Goal: Find specific page/section: Find specific page/section

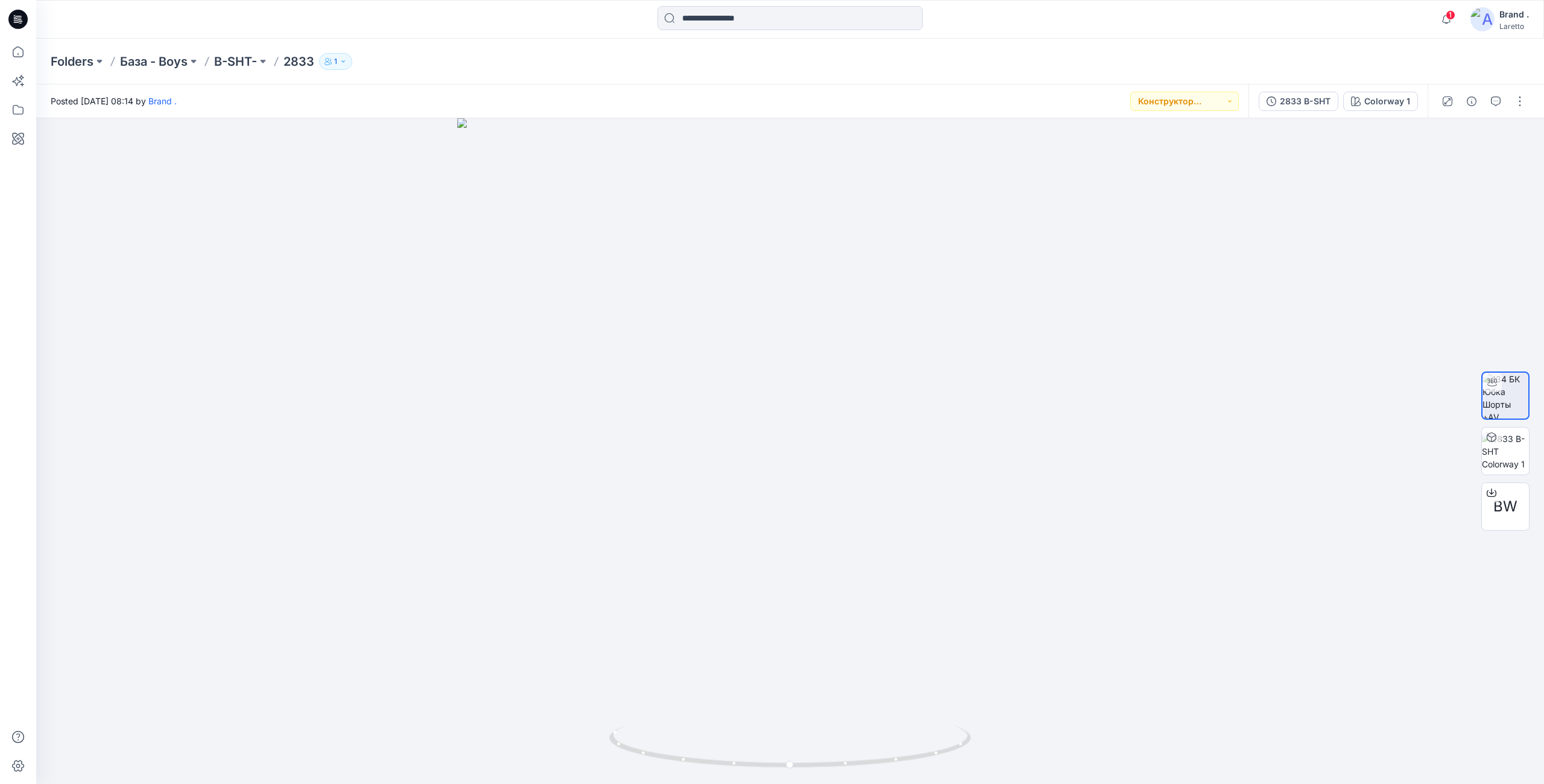
click at [21, 23] on icon at bounding box center [21, 23] width 3 height 1
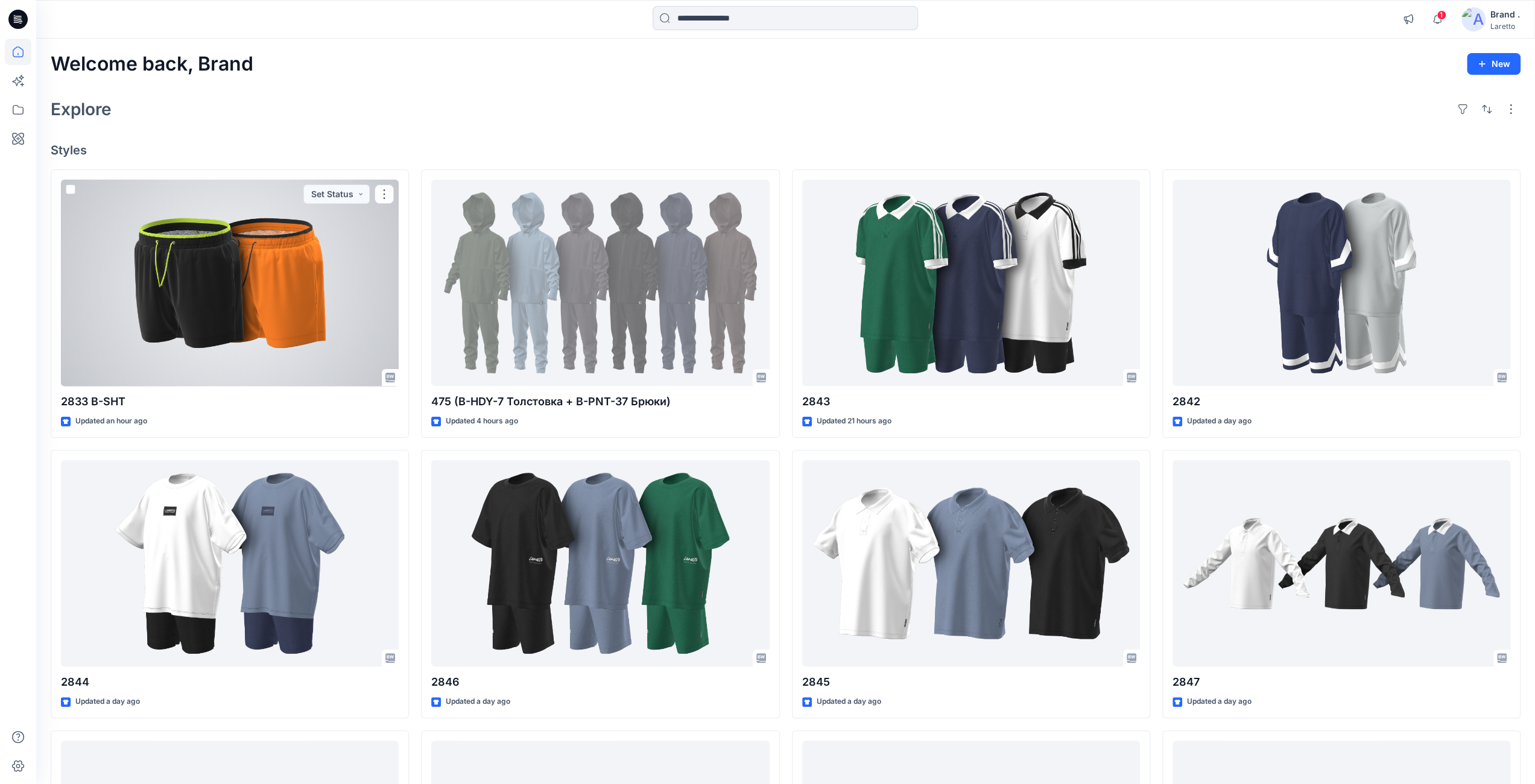
click at [192, 248] on div at bounding box center [229, 283] width 338 height 207
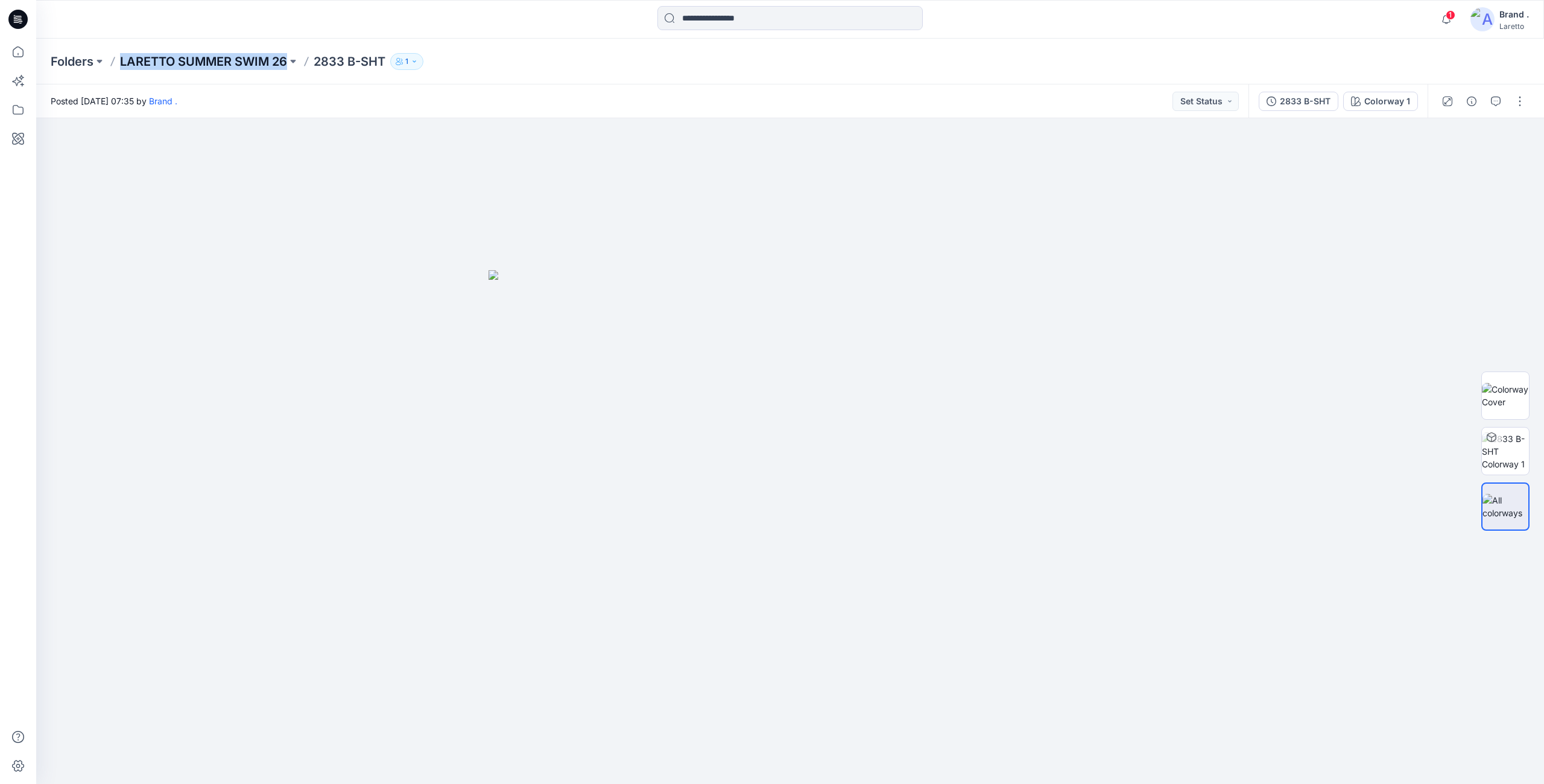
drag, startPoint x: 117, startPoint y: 66, endPoint x: 287, endPoint y: 64, distance: 170.0
click at [287, 64] on div "Folders LARETTO SUMMER SWIM 26 2833 B-SHT 1" at bounding box center [743, 61] width 1385 height 17
copy p "LARETTO SUMMER SWIM 26"
click at [722, 22] on input at bounding box center [790, 18] width 265 height 24
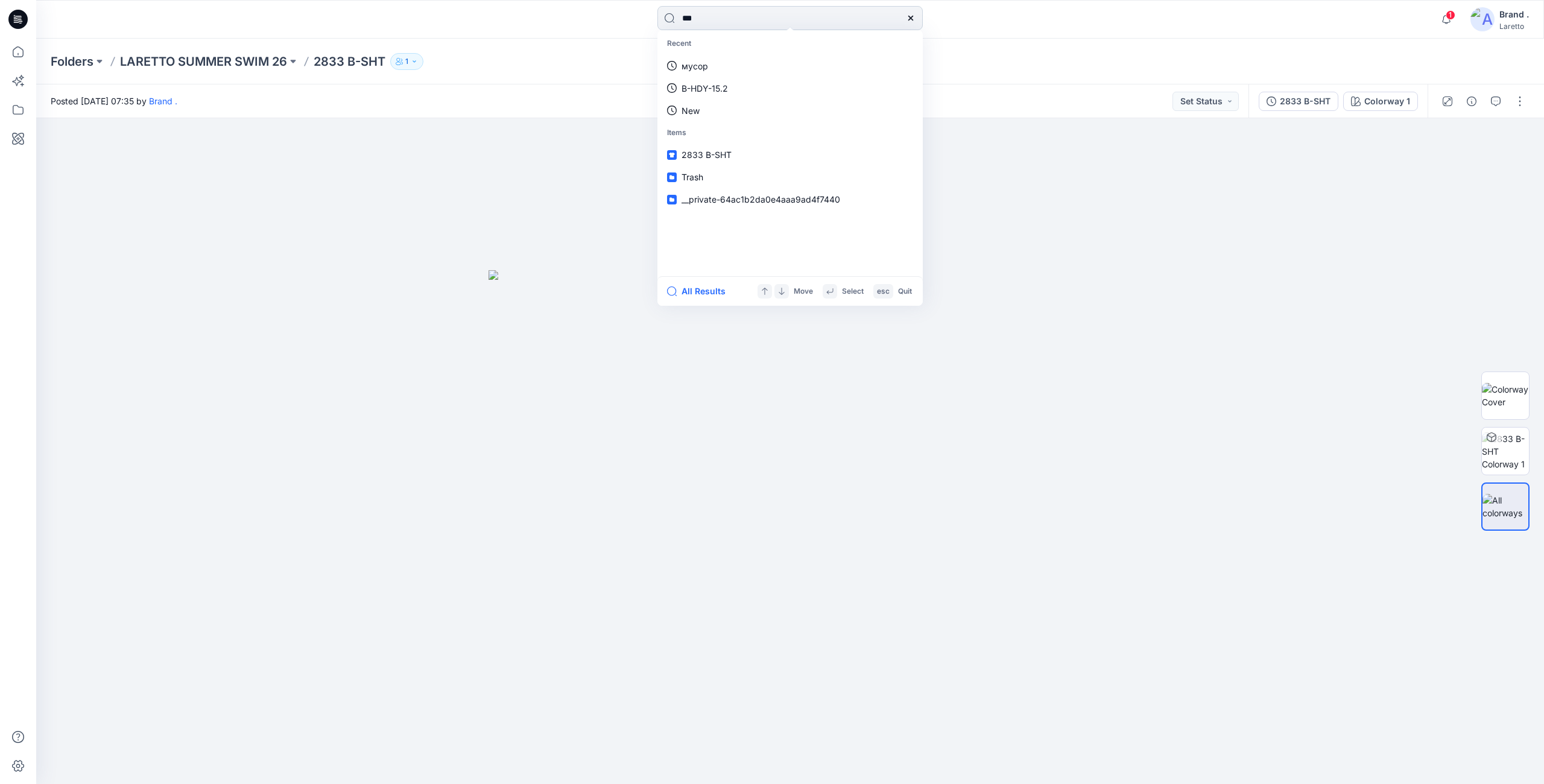
type input "****"
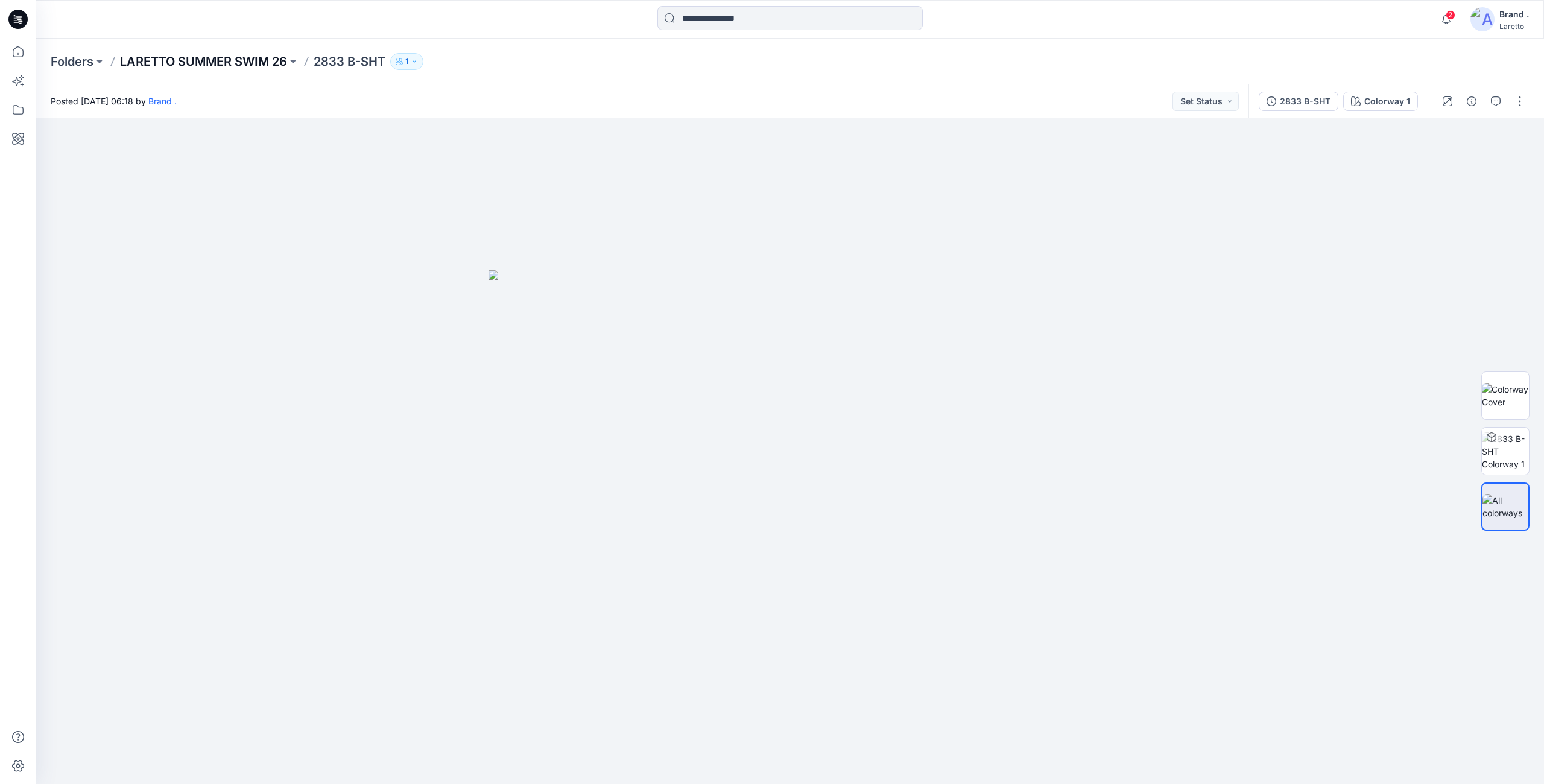
click at [259, 55] on p "LARETTO SUMMER SWIM 26" at bounding box center [203, 61] width 167 height 17
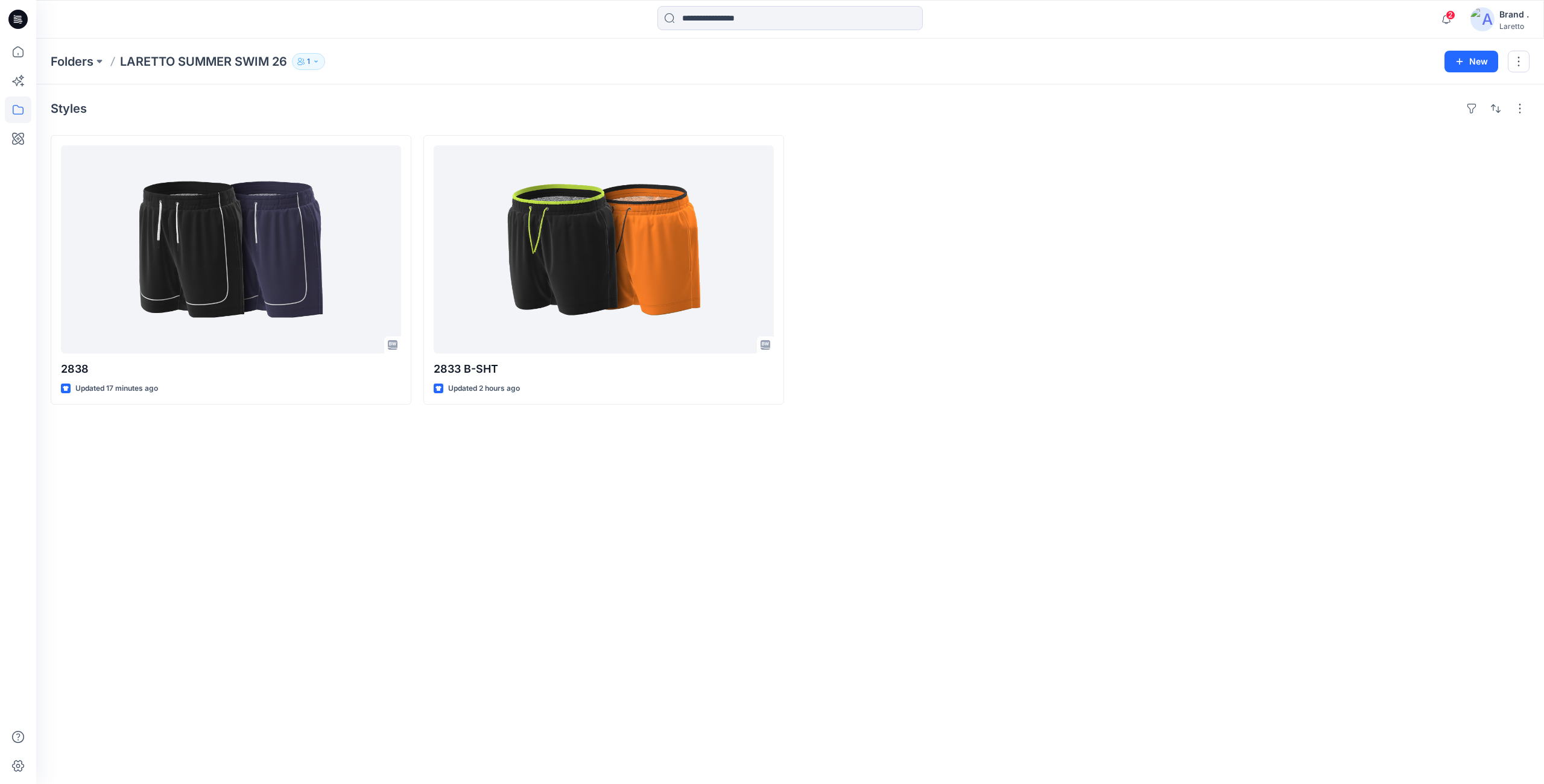
drag, startPoint x: 18, startPoint y: 11, endPoint x: 247, endPoint y: 36, distance: 230.4
click at [22, 12] on icon at bounding box center [18, 19] width 19 height 19
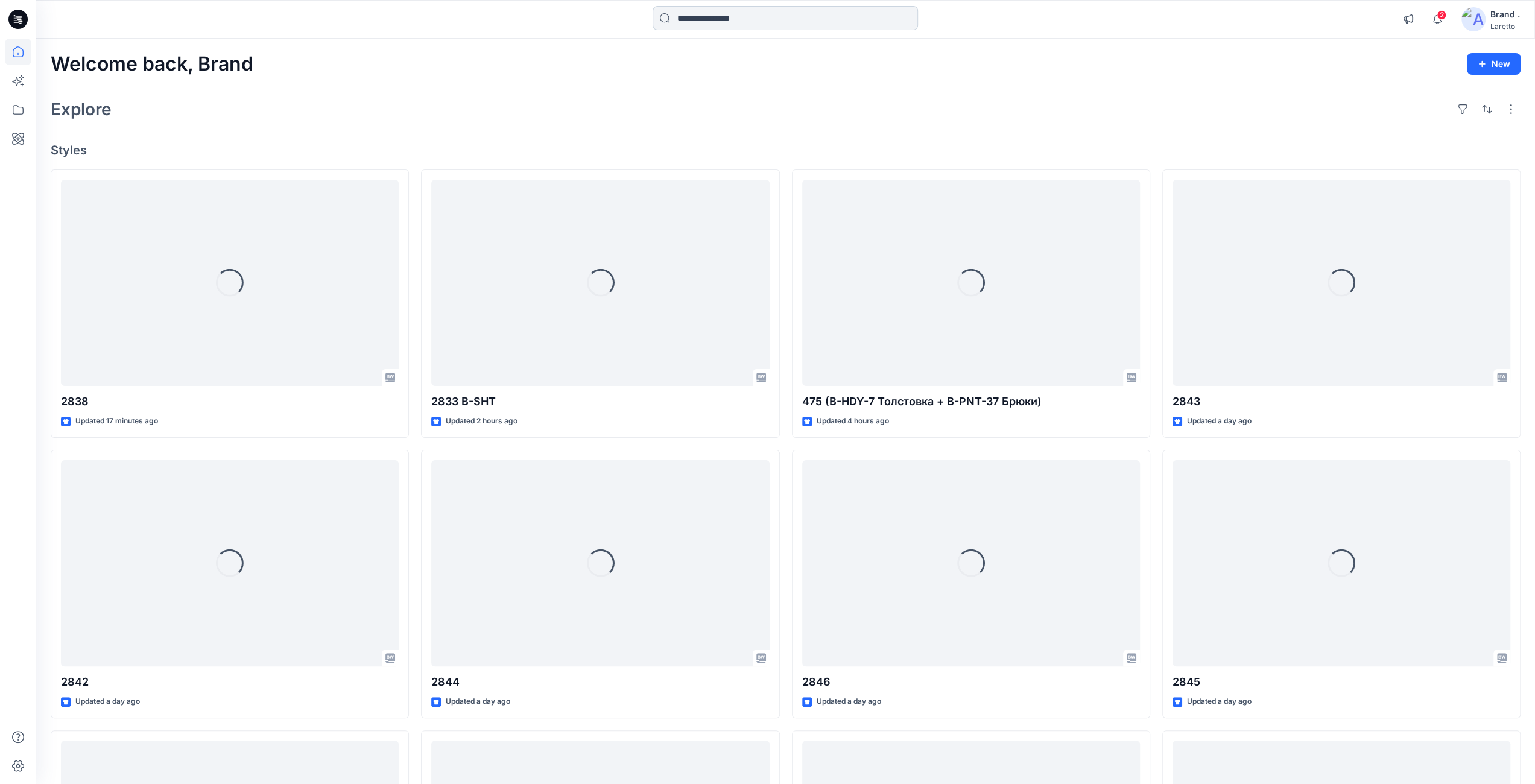
click at [767, 18] on input at bounding box center [785, 18] width 265 height 24
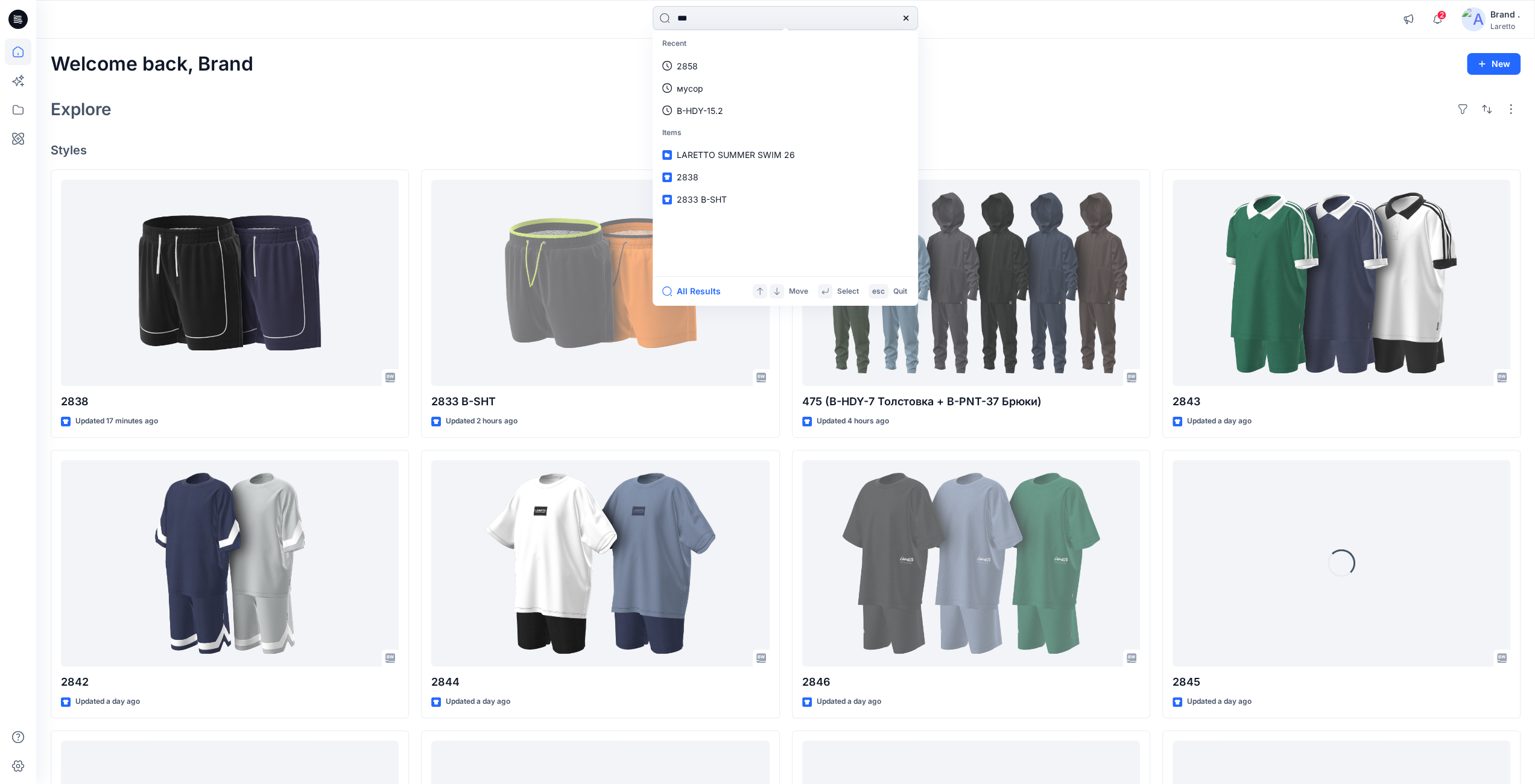
type input "****"
